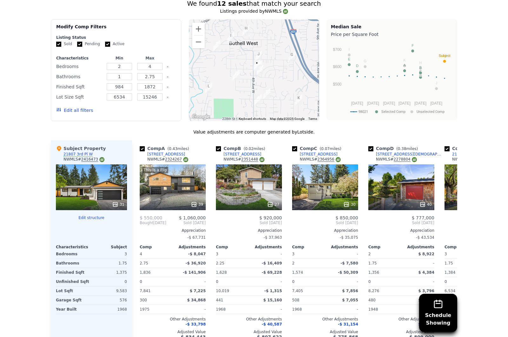
scroll to position [564, 0]
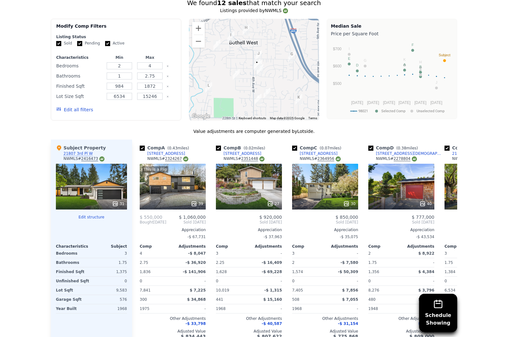
click at [76, 111] on button "Edit all filters" at bounding box center [74, 109] width 37 height 6
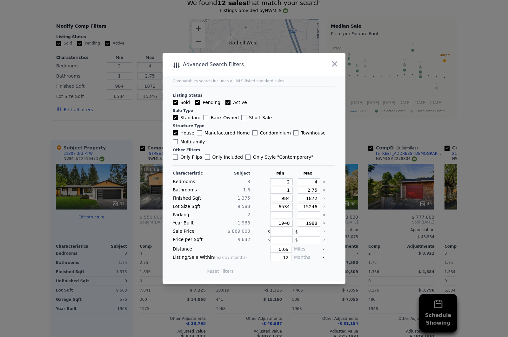
click at [177, 160] on input "Only Flips" at bounding box center [175, 156] width 5 height 5
checkbox input "true"
click at [294, 275] on button "Update Search" at bounding box center [290, 271] width 48 height 9
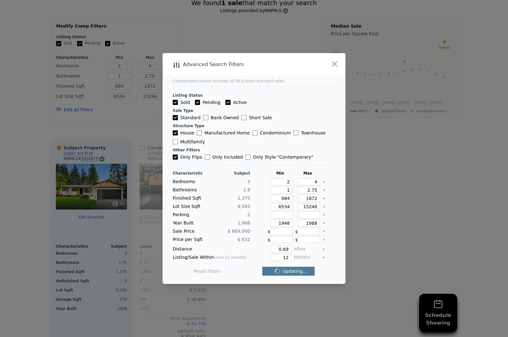
checkbox input "false"
click at [176, 160] on input "Only Flips" at bounding box center [175, 156] width 5 height 5
checkbox input "false"
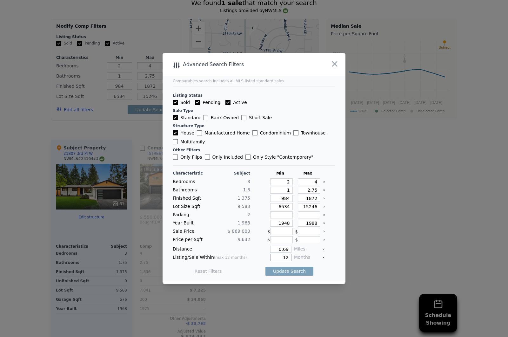
drag, startPoint x: 282, startPoint y: 271, endPoint x: 296, endPoint y: 274, distance: 14.3
click at [296, 261] on div "Listing/Sale Within (max 12 months) 12 Months" at bounding box center [254, 257] width 163 height 7
type input "1"
type input "6"
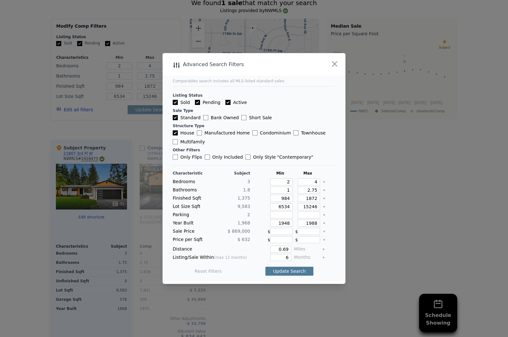
click at [287, 275] on button "Update Search" at bounding box center [290, 271] width 48 height 9
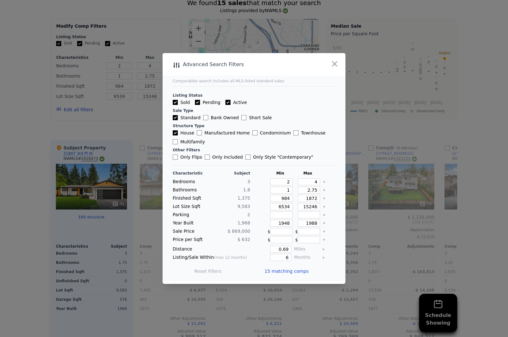
click at [336, 68] on icon "button" at bounding box center [334, 63] width 9 height 9
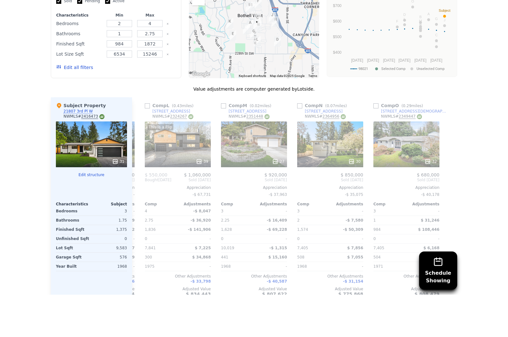
scroll to position [0, 0]
click at [18, 212] on div "Schedule Showing We found 15 sales that match your search Listings provided by …" at bounding box center [254, 173] width 508 height 364
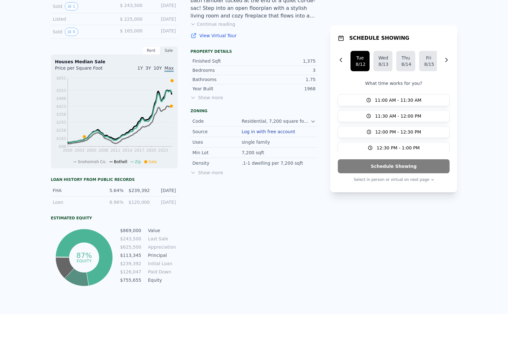
scroll to position [200, 0]
